Goal: Check status: Check status

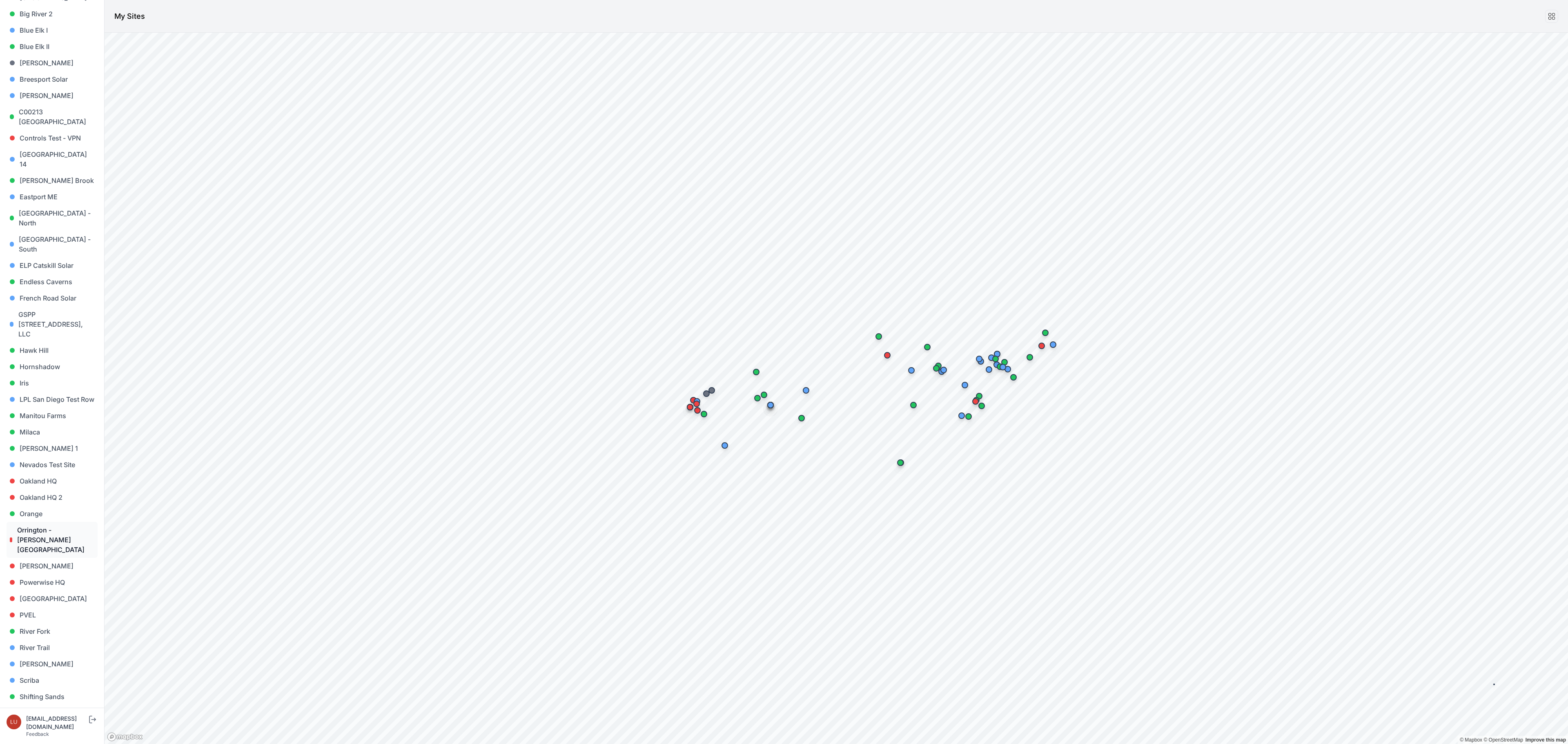
scroll to position [163, 0]
click at [41, 330] on link "Hornshadow" at bounding box center [52, 338] width 91 height 16
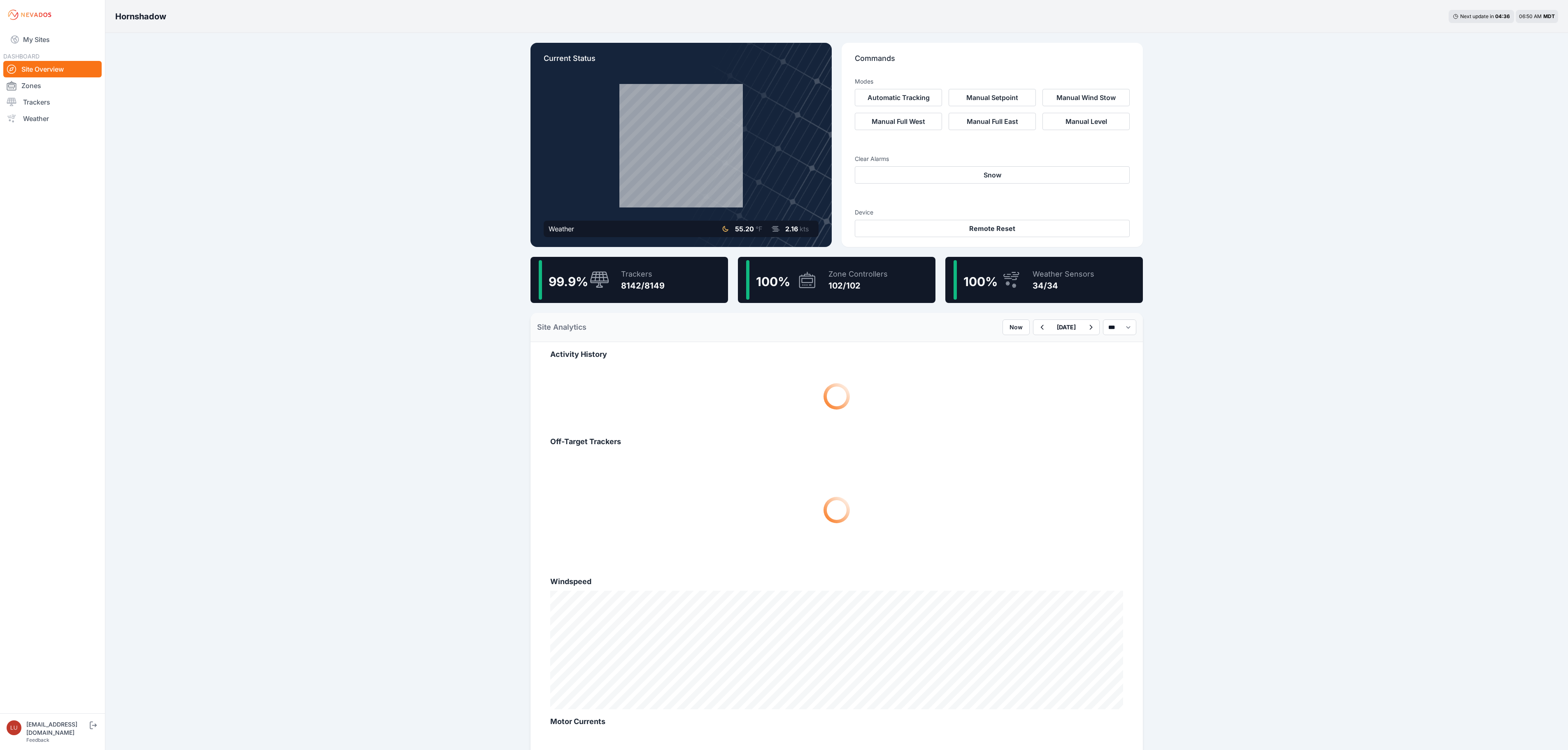
click at [614, 275] on div "Trackers 8142/8149" at bounding box center [639, 280] width 52 height 39
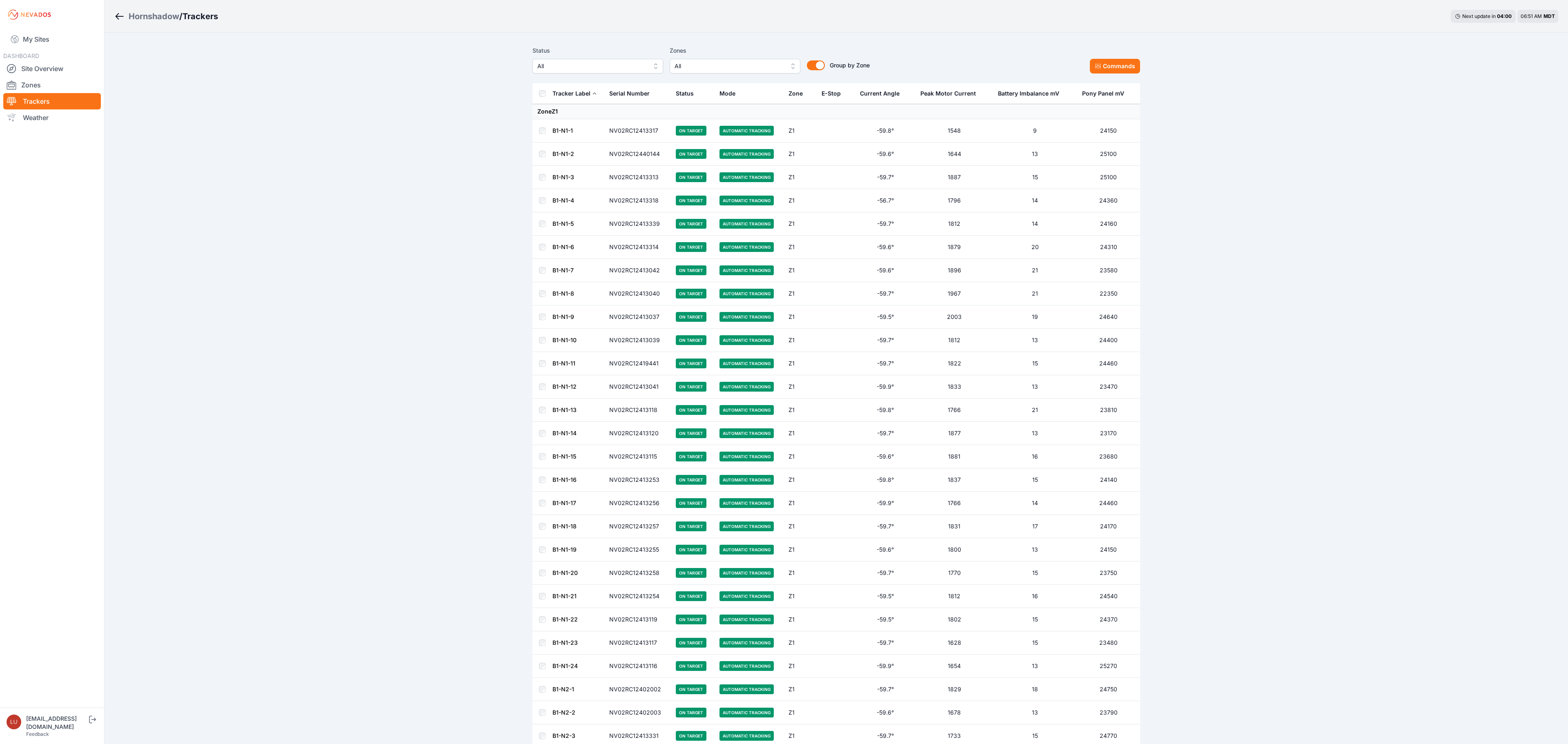
click at [620, 67] on span "All" at bounding box center [592, 66] width 110 height 10
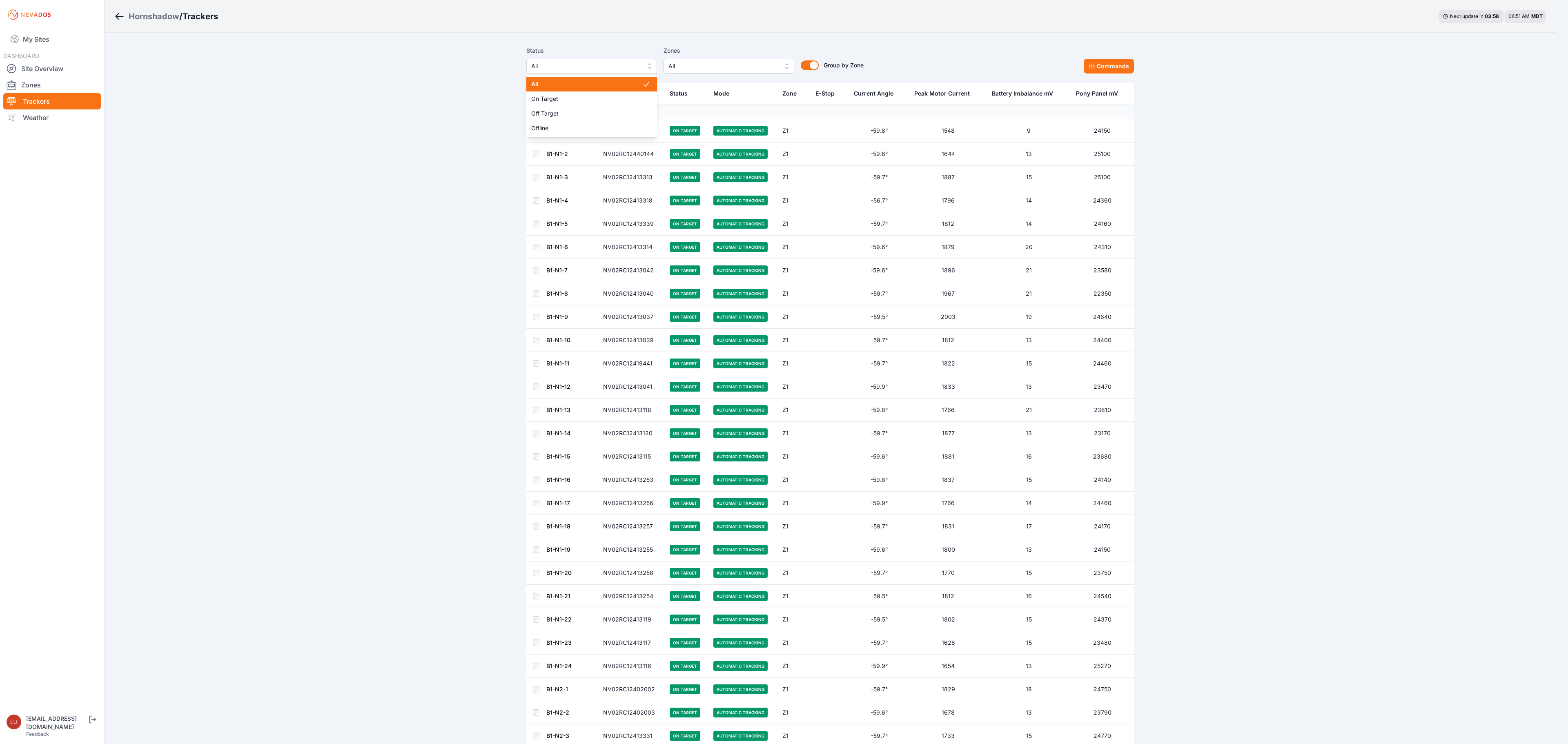
click at [698, 69] on div "Status All All On Target Off Target Offline Zones All Group by Zone Group by Zo…" at bounding box center [695, 60] width 337 height 28
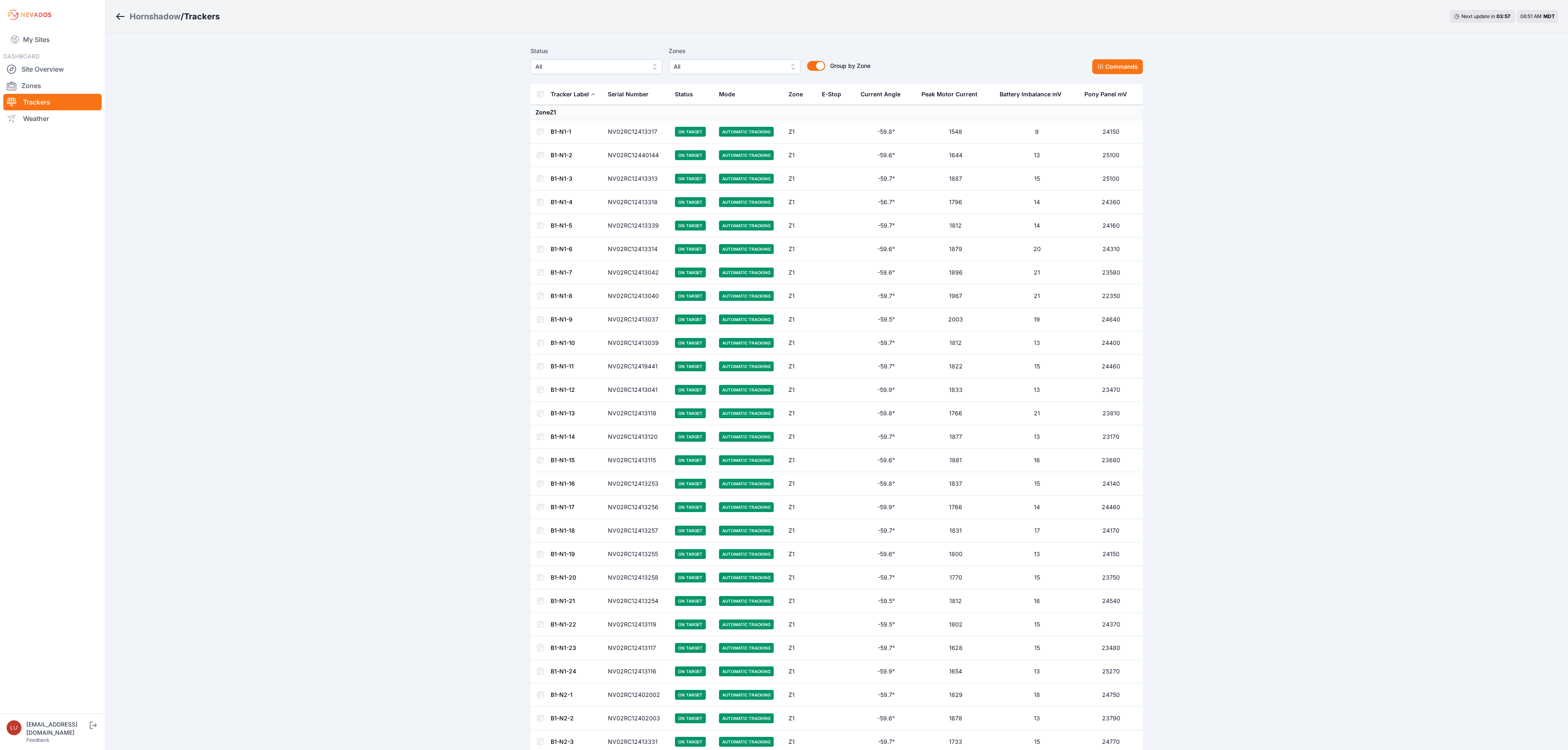
click at [704, 69] on span "All" at bounding box center [729, 67] width 110 height 10
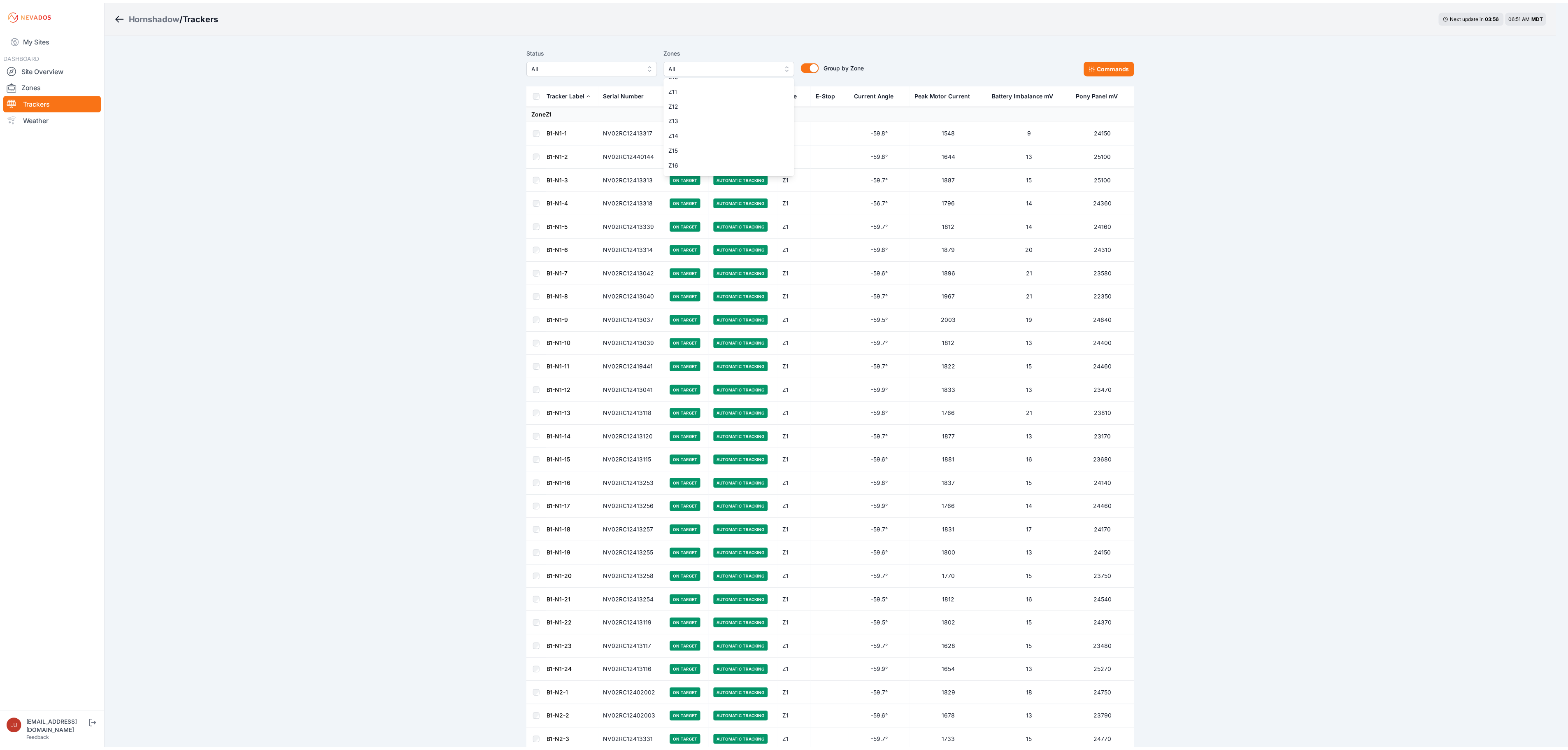
scroll to position [164, 0]
click at [704, 138] on span "Z16" at bounding box center [729, 142] width 112 height 8
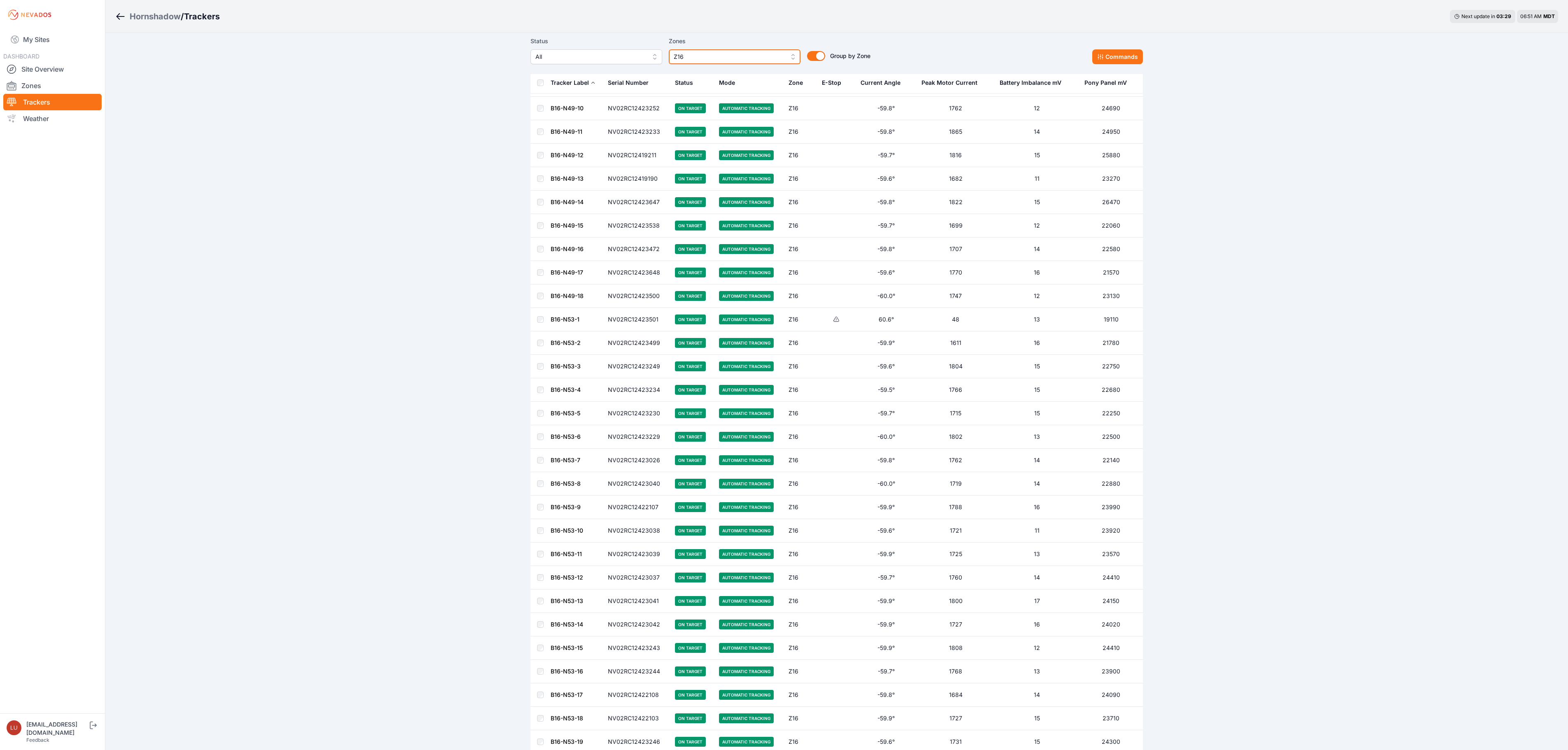
scroll to position [988, 0]
